Goal: Task Accomplishment & Management: Manage account settings

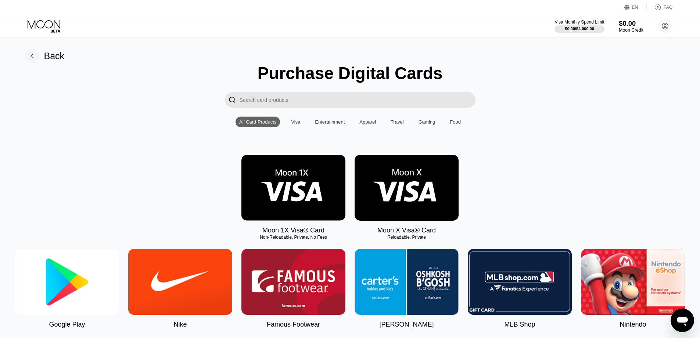
click at [627, 21] on div "$0.00" at bounding box center [631, 23] width 25 height 8
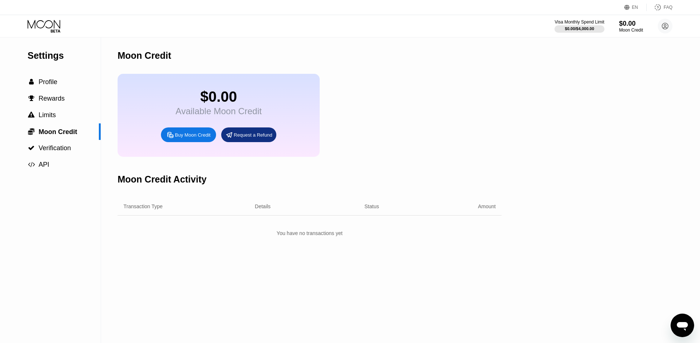
click at [54, 23] on icon at bounding box center [44, 24] width 33 height 8
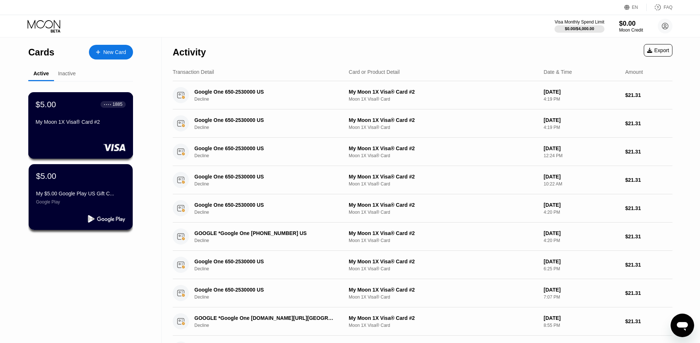
click at [97, 140] on div "$5.00 ● ● ● ● 1885 My Moon 1X Visa® Card #2" at bounding box center [80, 125] width 105 height 67
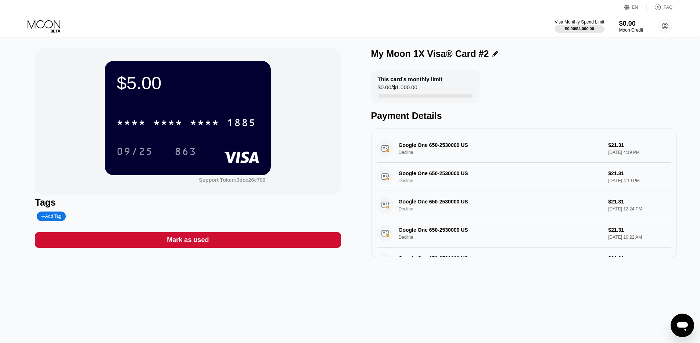
click at [50, 32] on icon at bounding box center [45, 26] width 34 height 13
click at [51, 28] on icon at bounding box center [45, 26] width 34 height 13
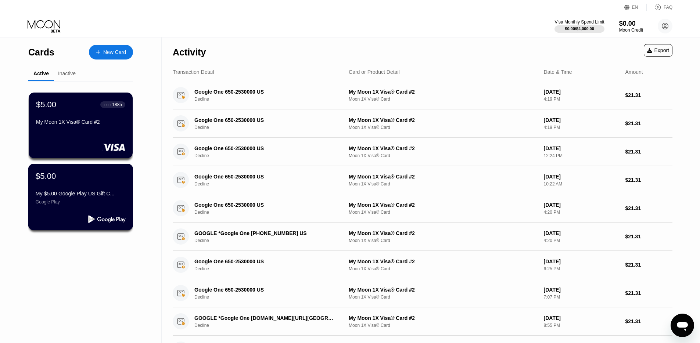
click at [90, 184] on div "$5.00 My $5.00 Google Play US Gift C... Google Play" at bounding box center [81, 187] width 90 height 33
